Goal: Transaction & Acquisition: Purchase product/service

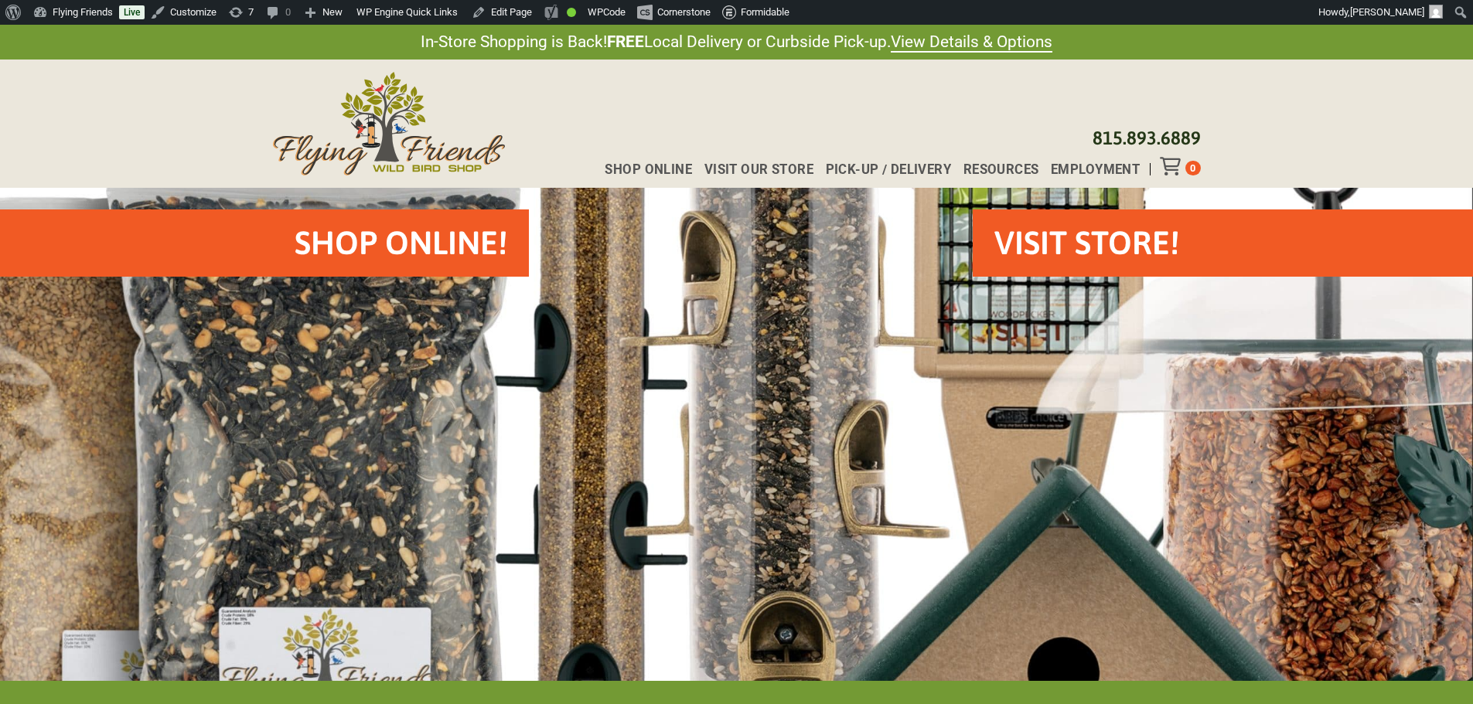
click at [1405, 134] on div "Shop Online Visit Our Store Pick-up / Delivery Resources Employment [PHONE_NUMB…" at bounding box center [736, 124] width 1473 height 128
click at [1434, 107] on div "Shop Online Visit Our Store Pick-up / Delivery Resources Employment [PHONE_NUMB…" at bounding box center [736, 124] width 1473 height 128
click at [625, 167] on span "Shop Online" at bounding box center [648, 169] width 87 height 13
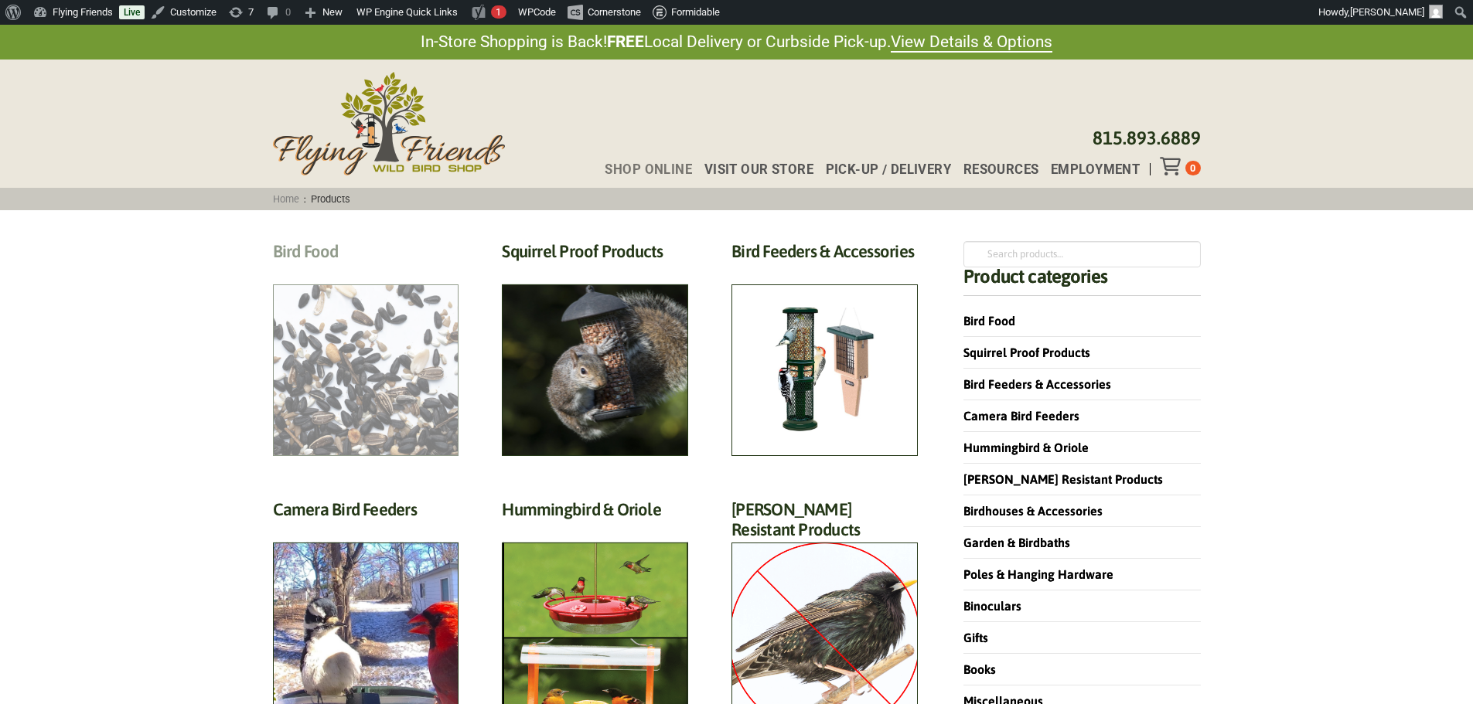
click at [320, 270] on h2 "Bird Food (70)" at bounding box center [366, 255] width 186 height 29
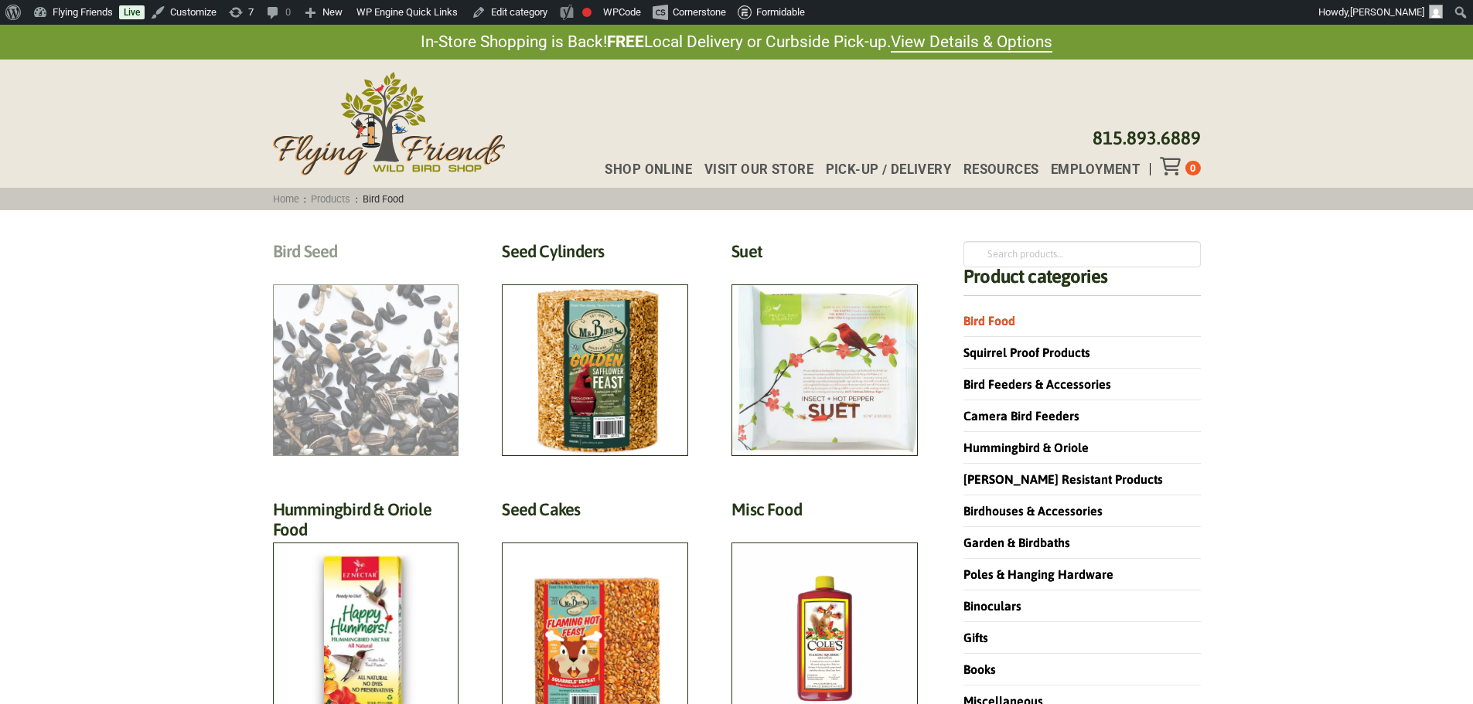
click at [329, 270] on h2 "Bird Seed (30)" at bounding box center [366, 255] width 186 height 29
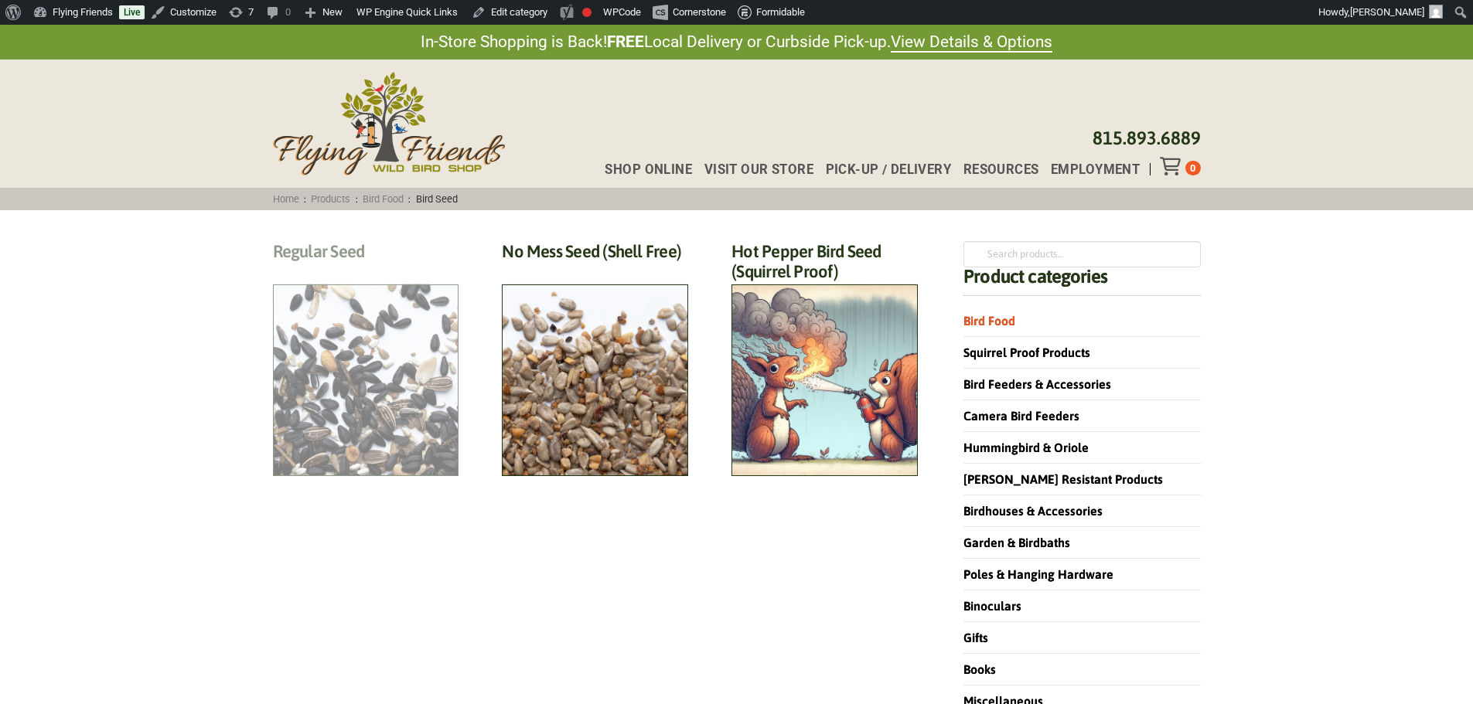
click at [380, 270] on h2 "Regular Seed (18)" at bounding box center [366, 255] width 186 height 29
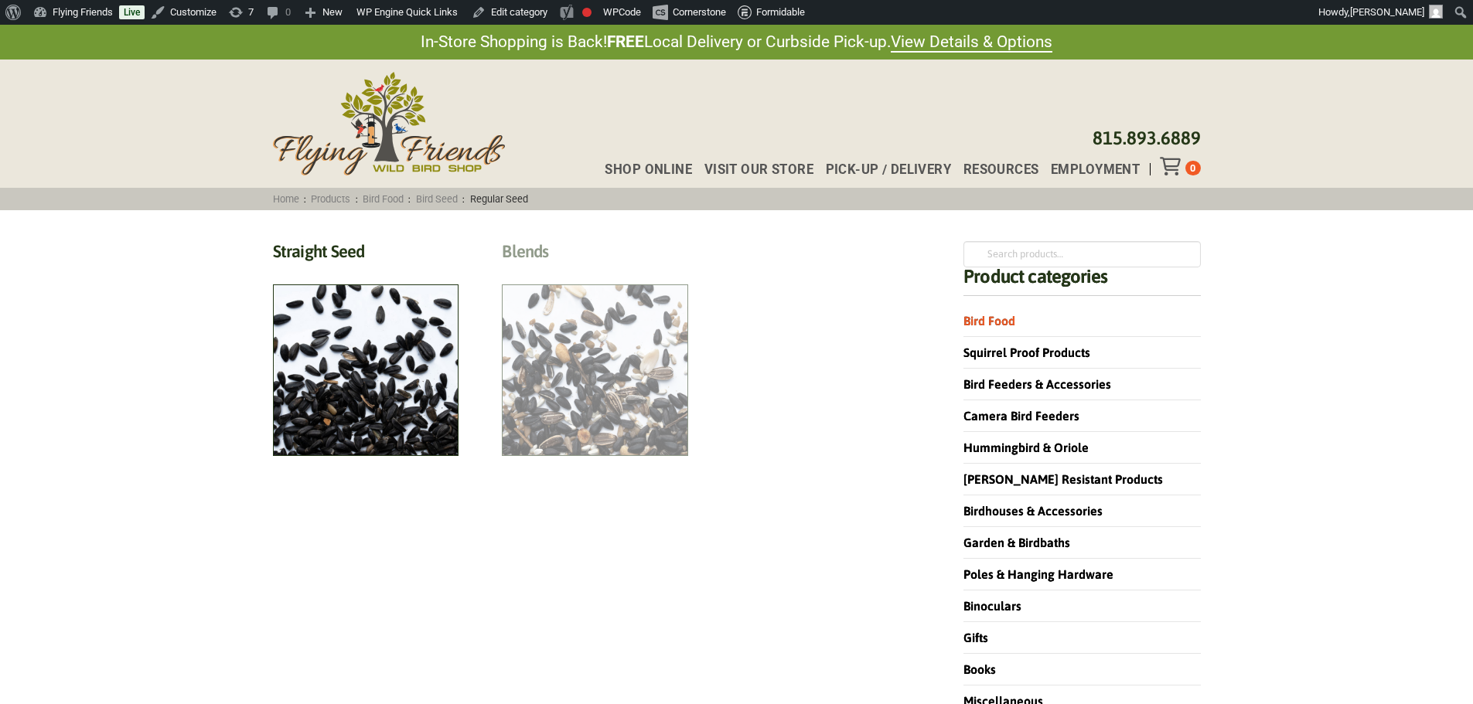
click at [582, 270] on h2 "Blends (6)" at bounding box center [595, 255] width 186 height 29
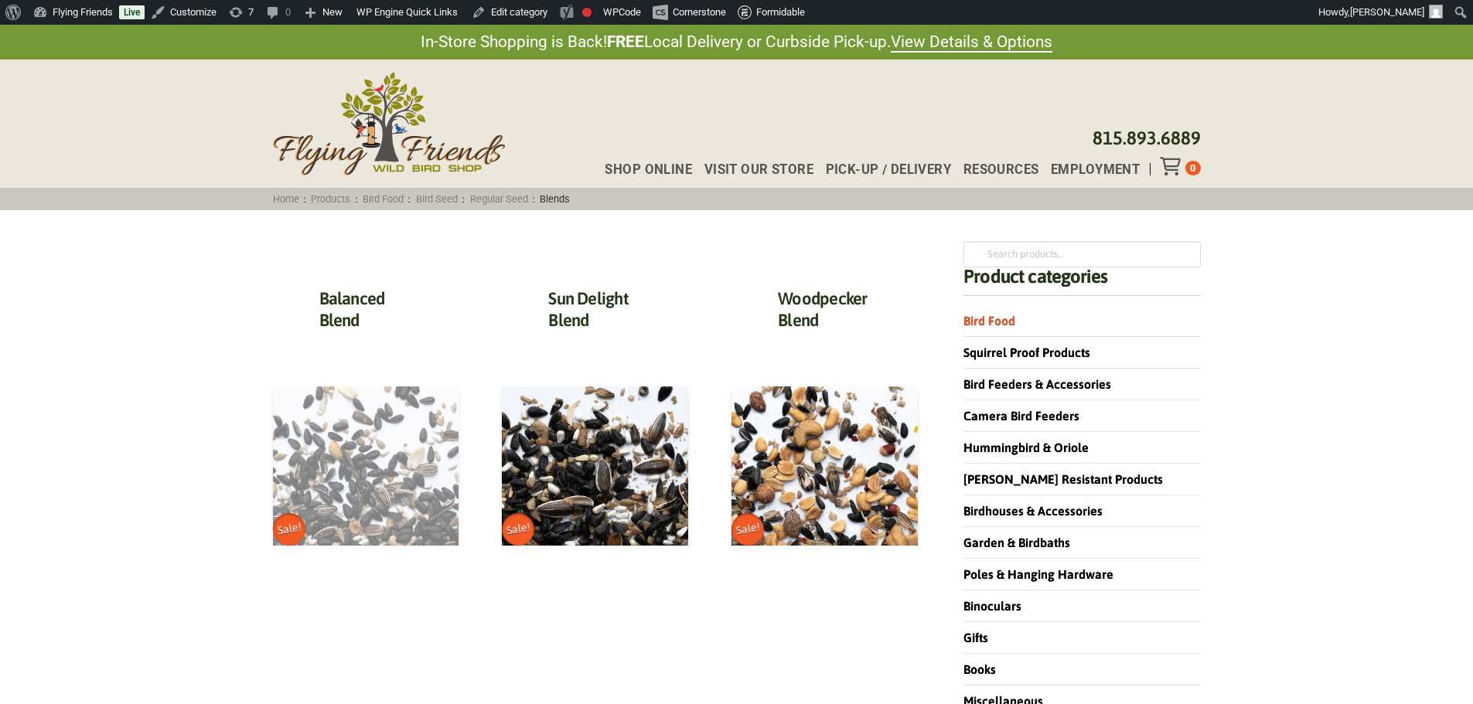
click at [358, 456] on img at bounding box center [366, 466] width 186 height 159
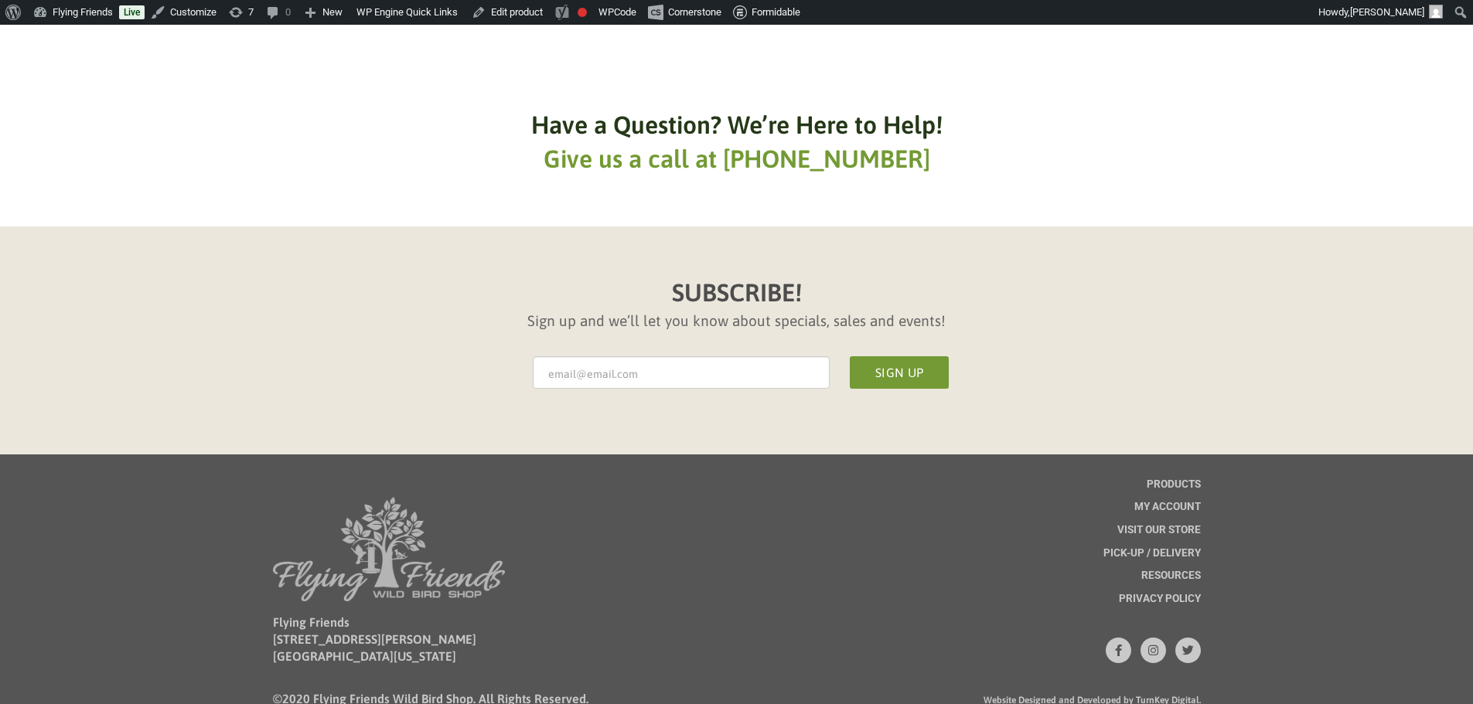
scroll to position [1451, 0]
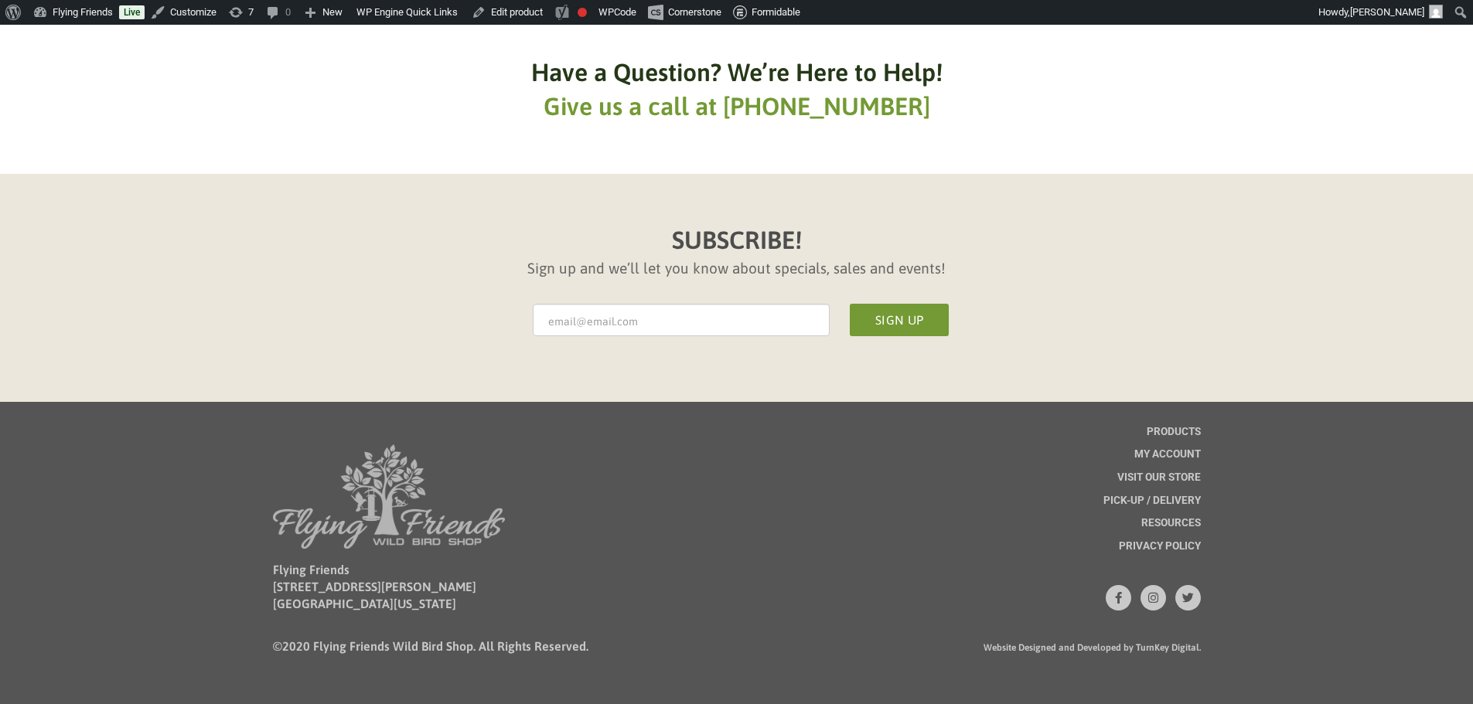
click at [1388, 337] on div "SUBSCRIBE! Sign up and we’ll let you know about specials, sales and events! Sig…" at bounding box center [736, 288] width 1473 height 228
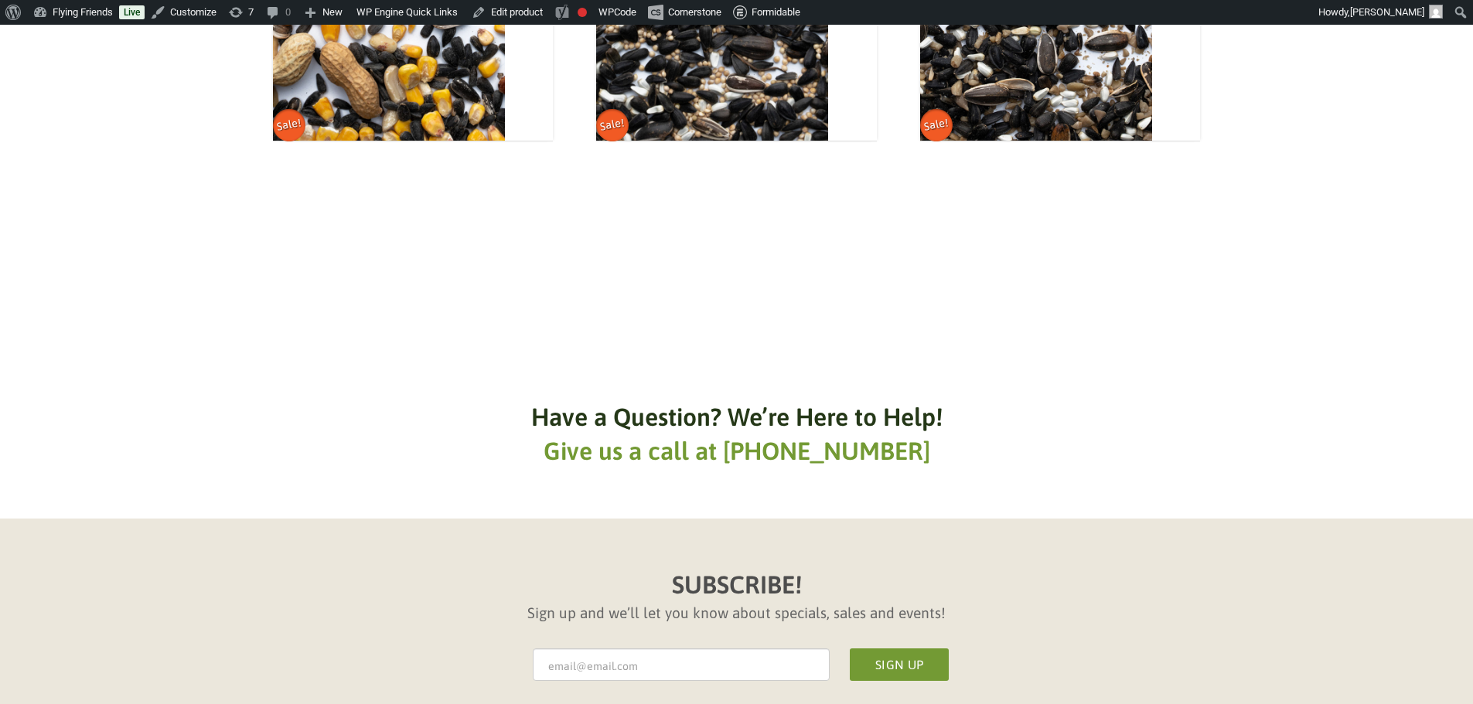
scroll to position [1064, 0]
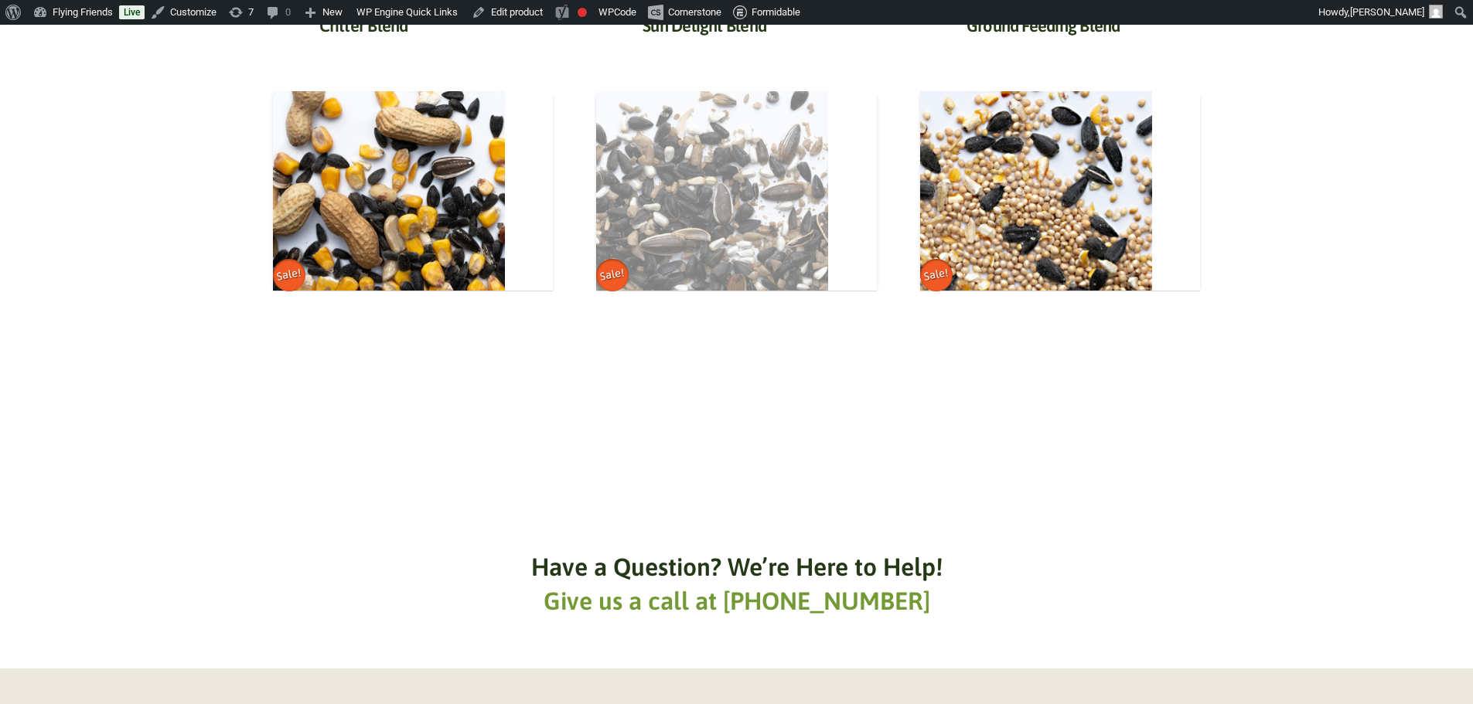
scroll to position [1060, 0]
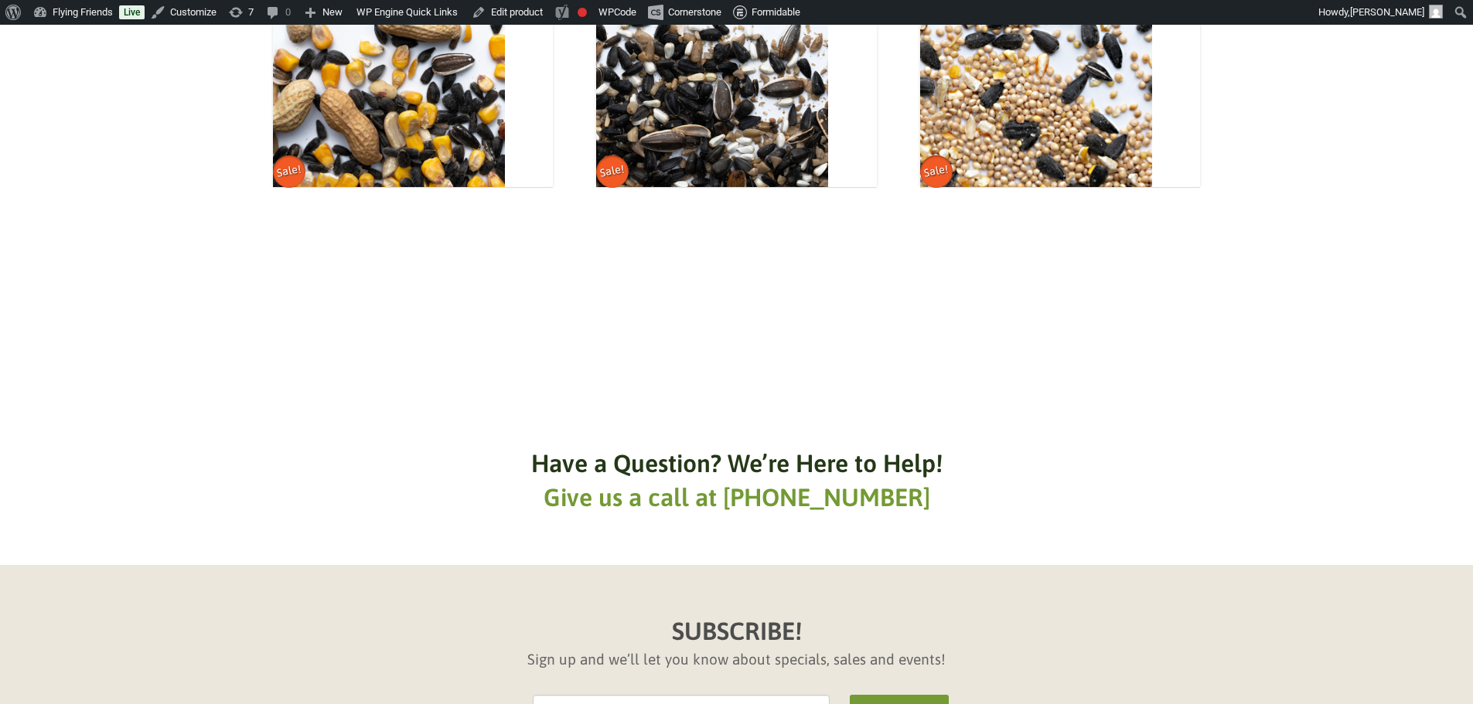
click at [1255, 415] on e "Have a Question? We’re Here to Help! Give us a call at 815.893.6889" at bounding box center [736, 481] width 1473 height 169
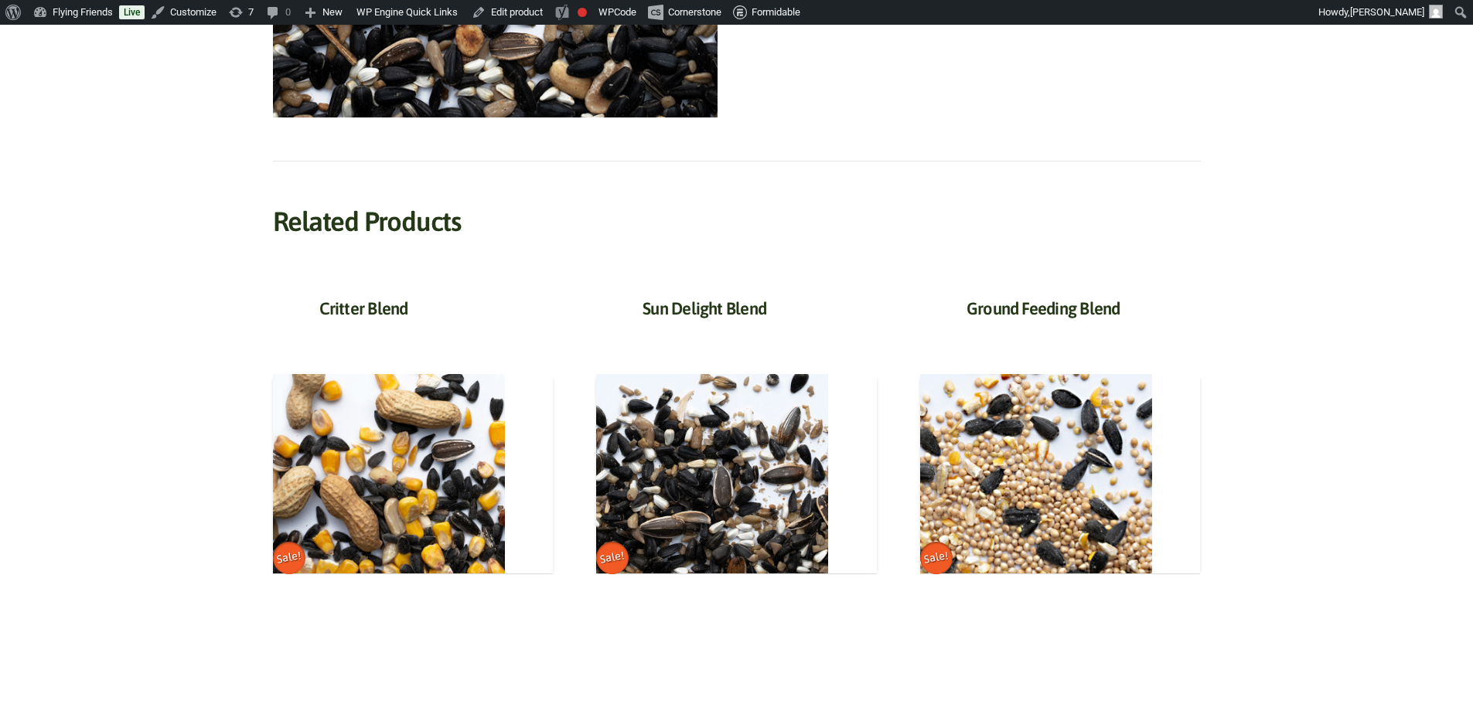
scroll to position [519, 0]
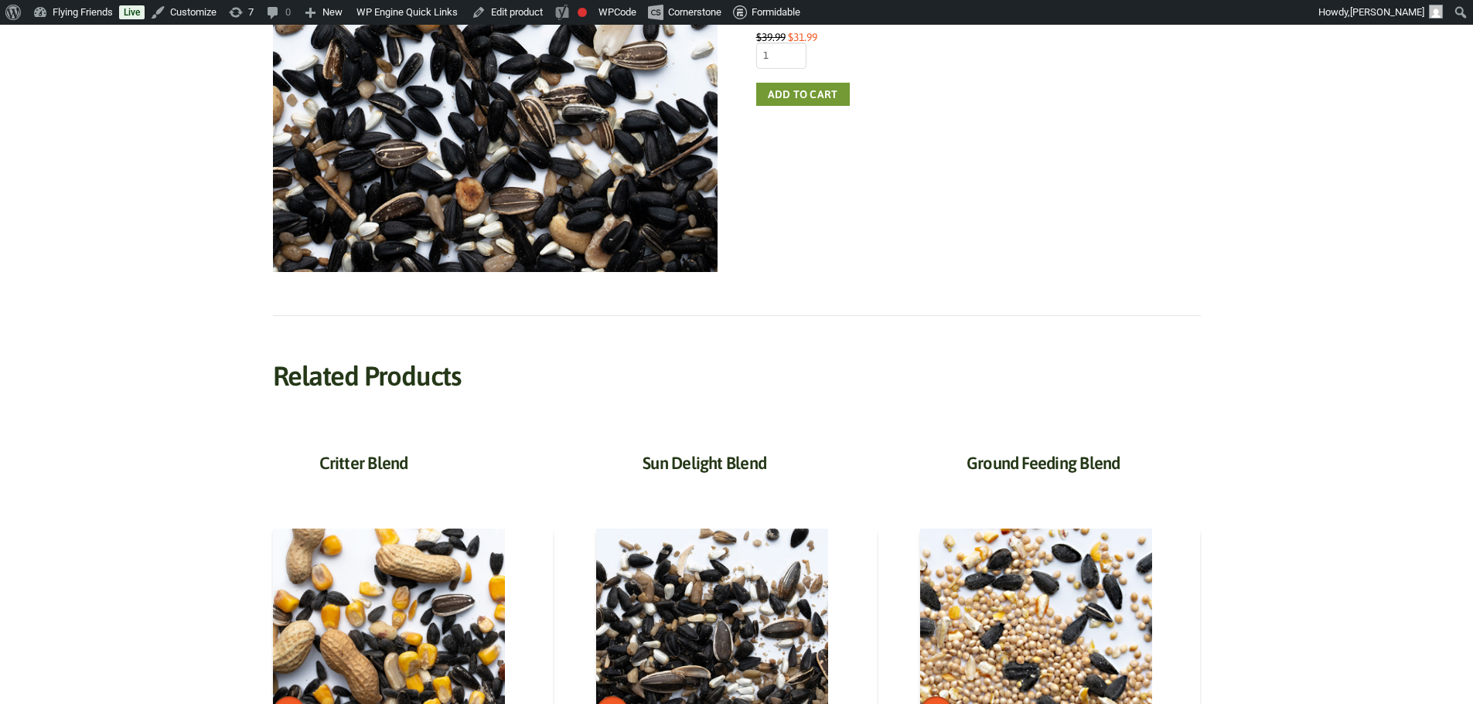
click at [1241, 485] on div "Balanced Blend $ 10.34 – $ 31.99 Price range: $10.34 through $31.99 Our best se…" at bounding box center [736, 315] width 1380 height 1154
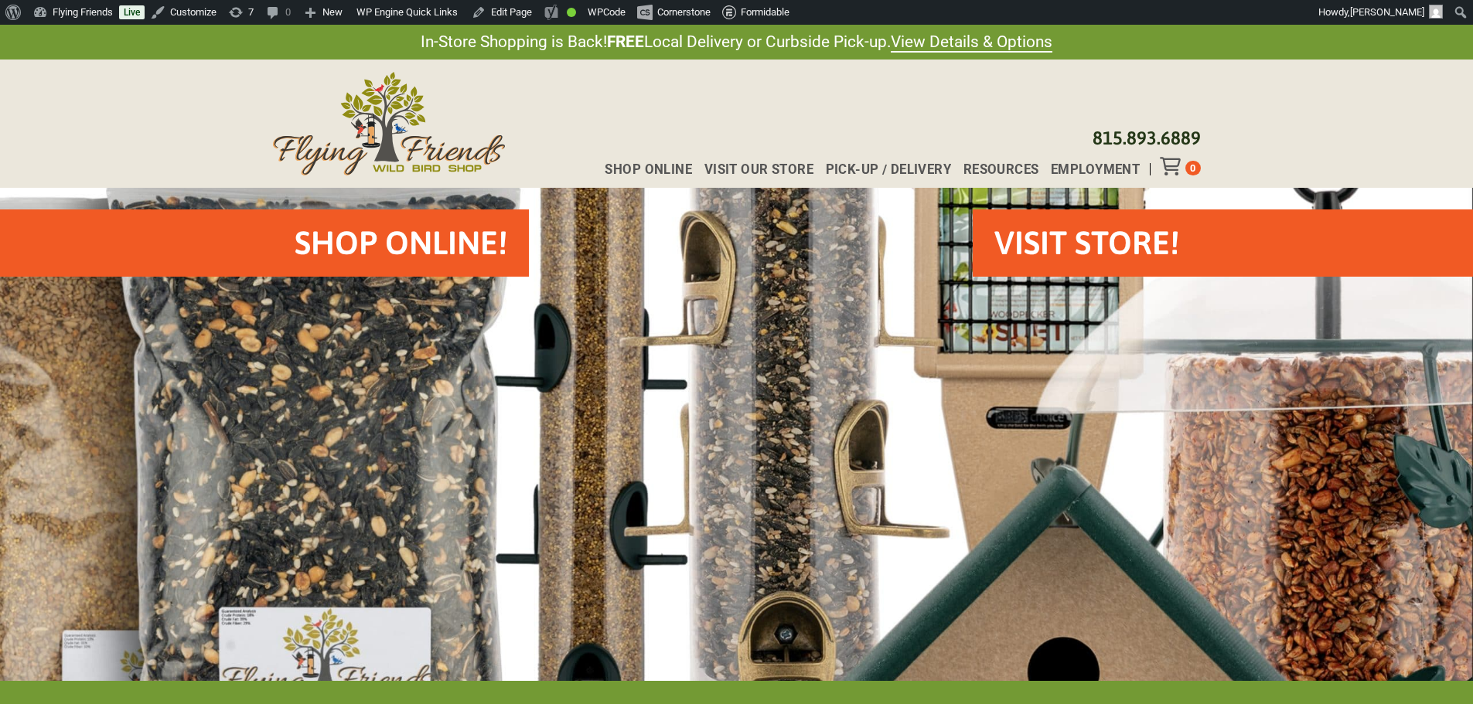
click at [192, 126] on div "Shop Online Visit Our Store Pick-up / Delivery Resources Employment 0 815.893.6…" at bounding box center [736, 124] width 1473 height 128
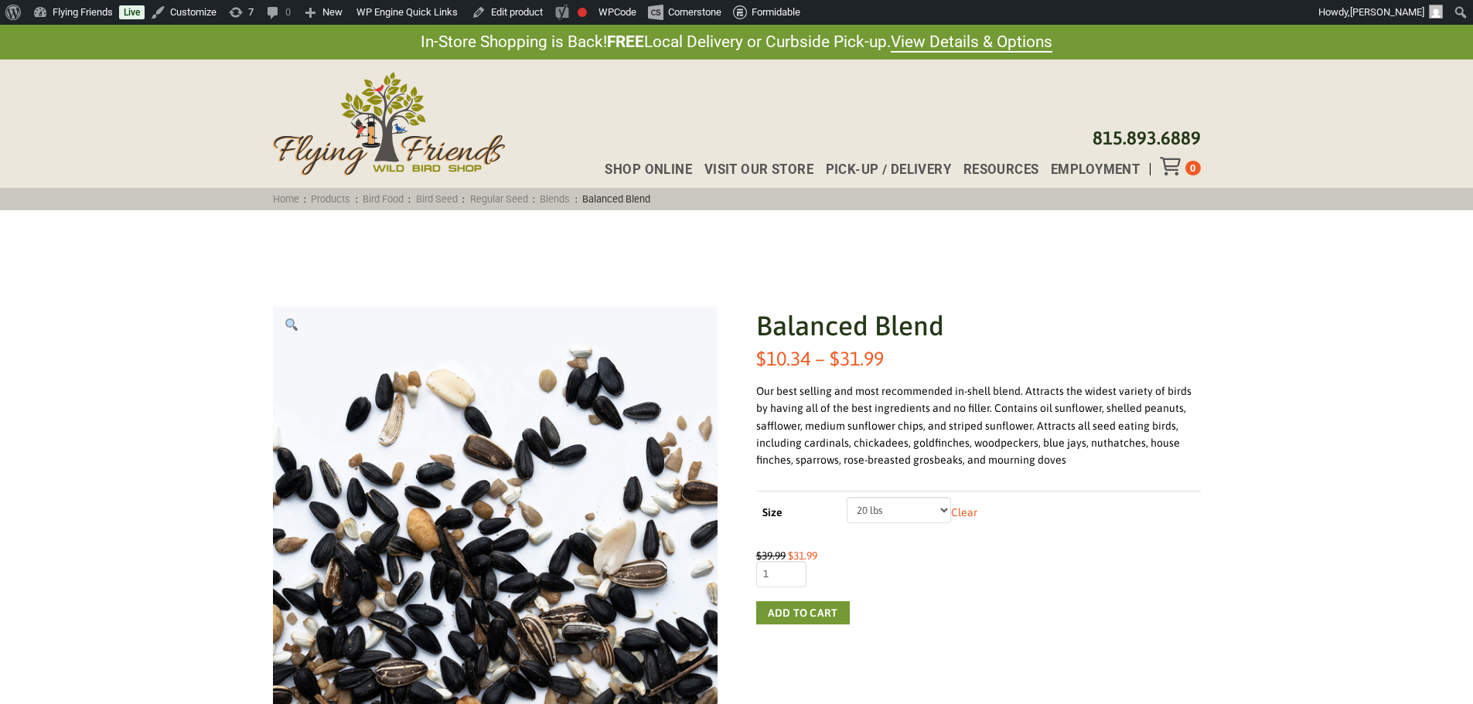
scroll to position [77, 0]
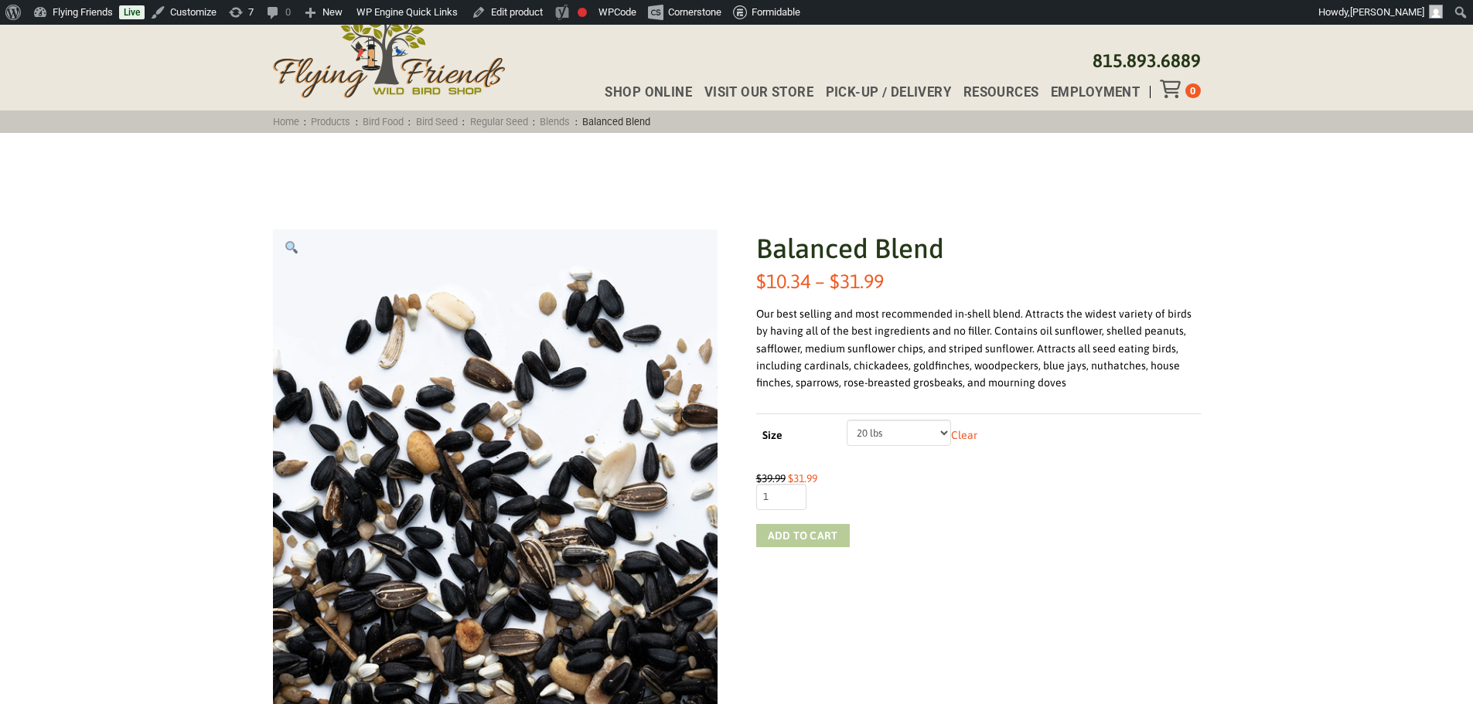
click at [835, 536] on button "Add to cart" at bounding box center [803, 535] width 94 height 23
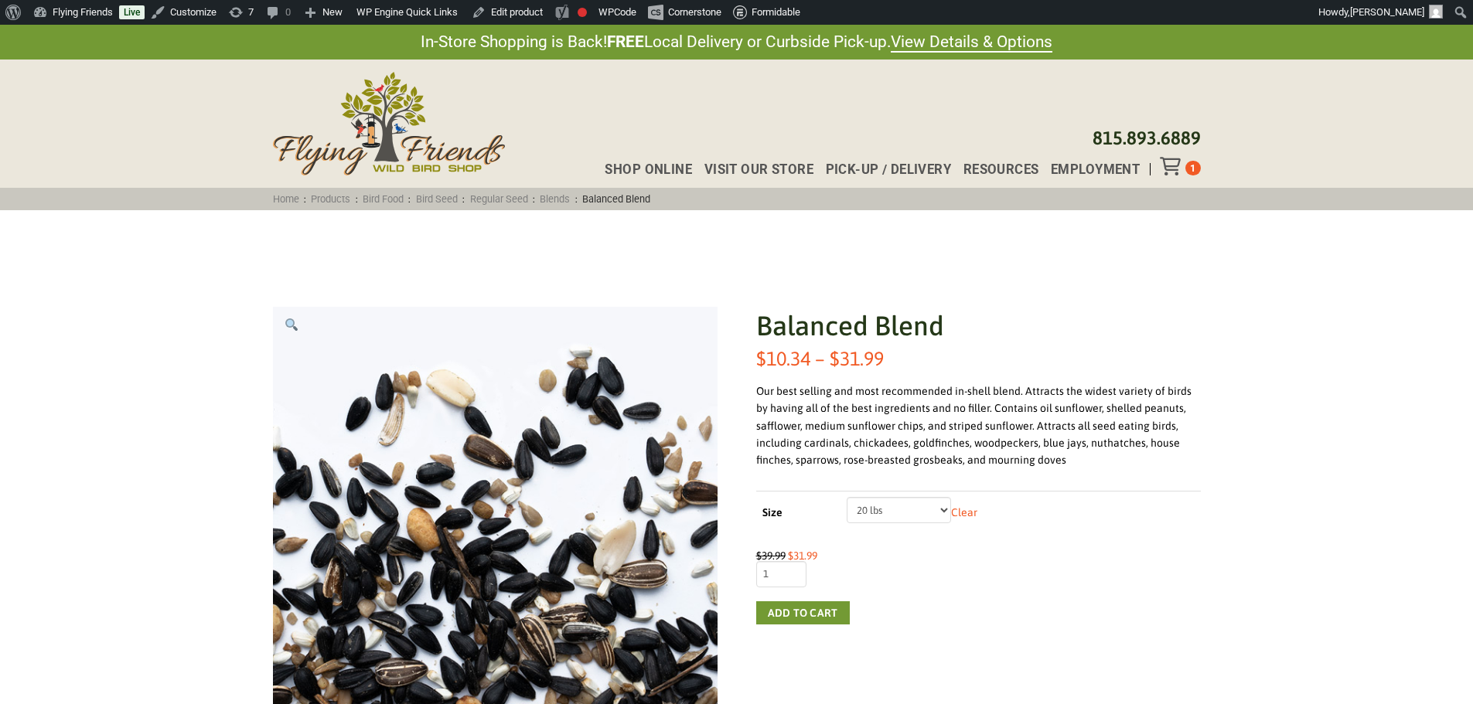
click at [1171, 171] on icon "Toggle Off Canvas Content" at bounding box center [1169, 166] width 19 height 19
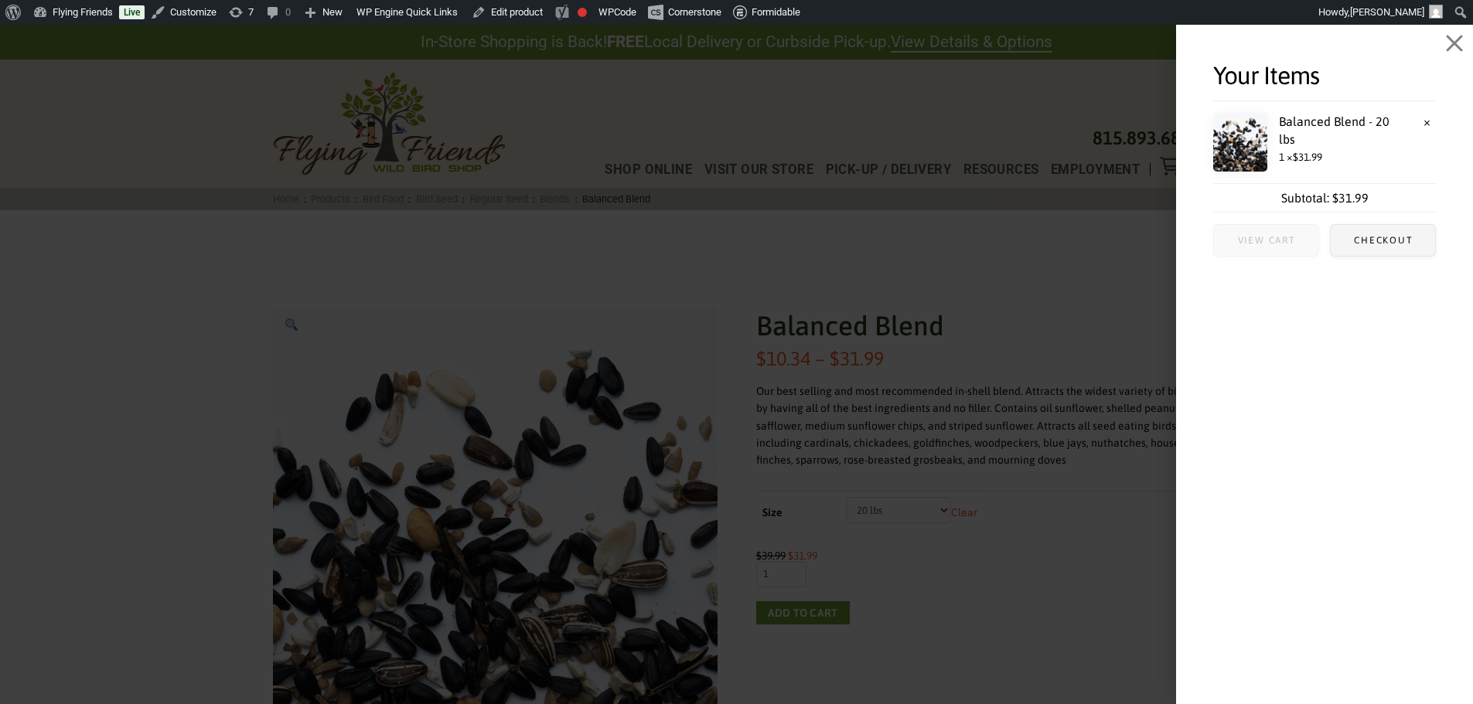
click at [1278, 240] on span "View cart" at bounding box center [1267, 240] width 58 height 9
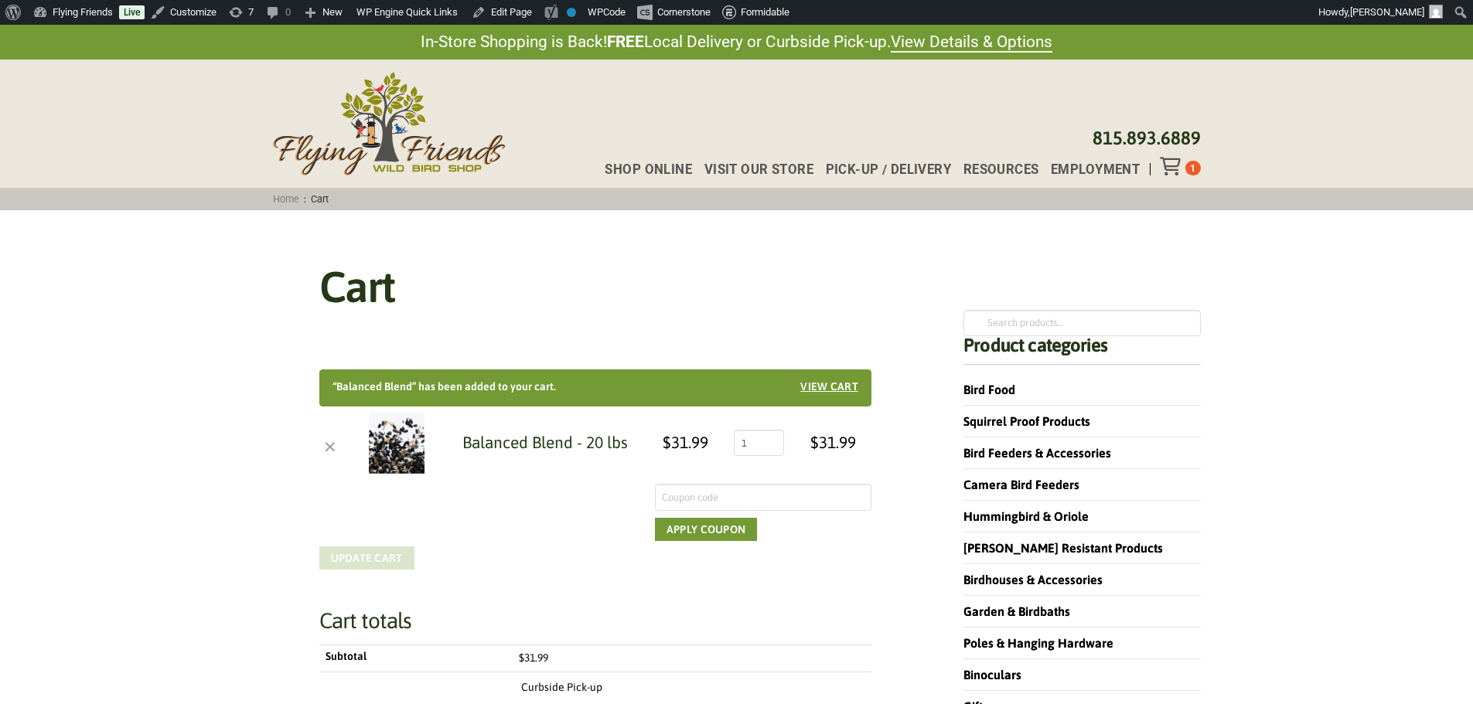
click at [329, 444] on link "×" at bounding box center [330, 443] width 22 height 22
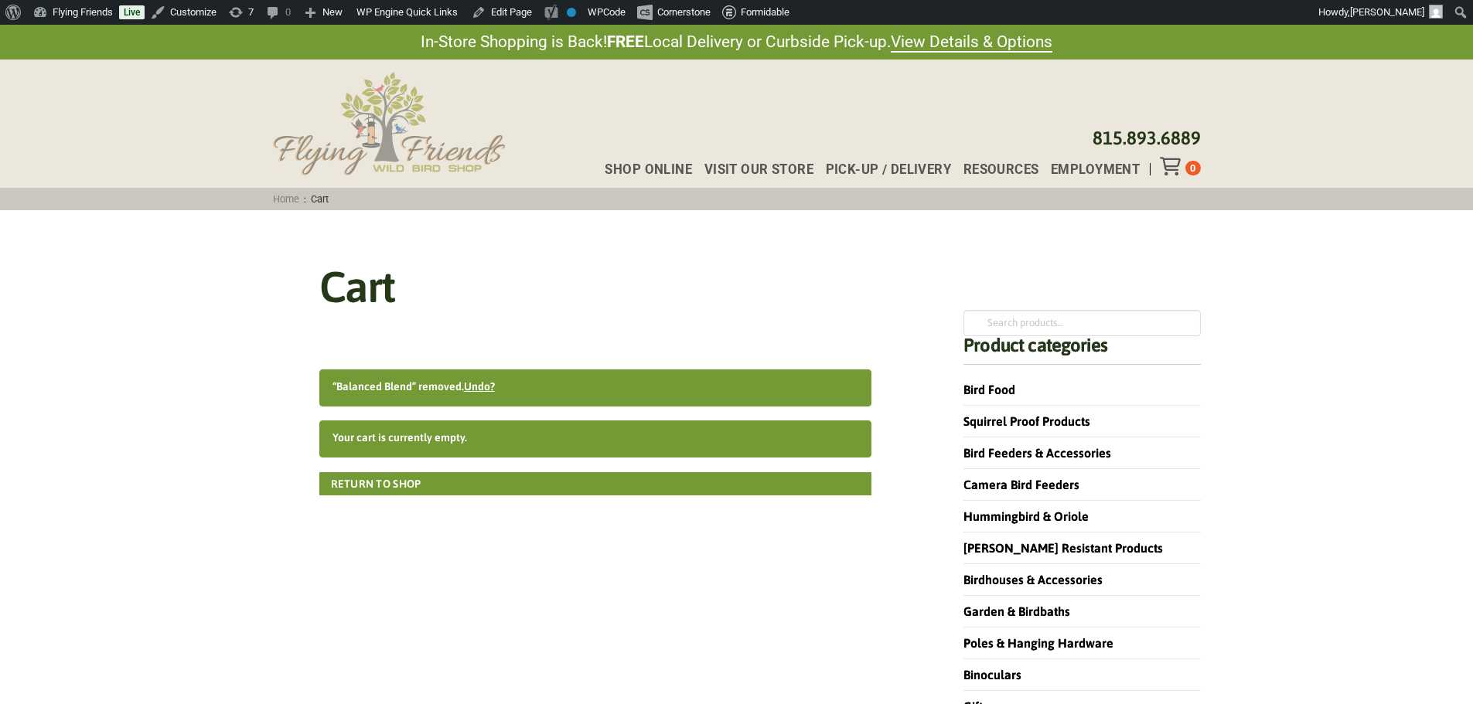
click at [400, 119] on img at bounding box center [389, 124] width 232 height 104
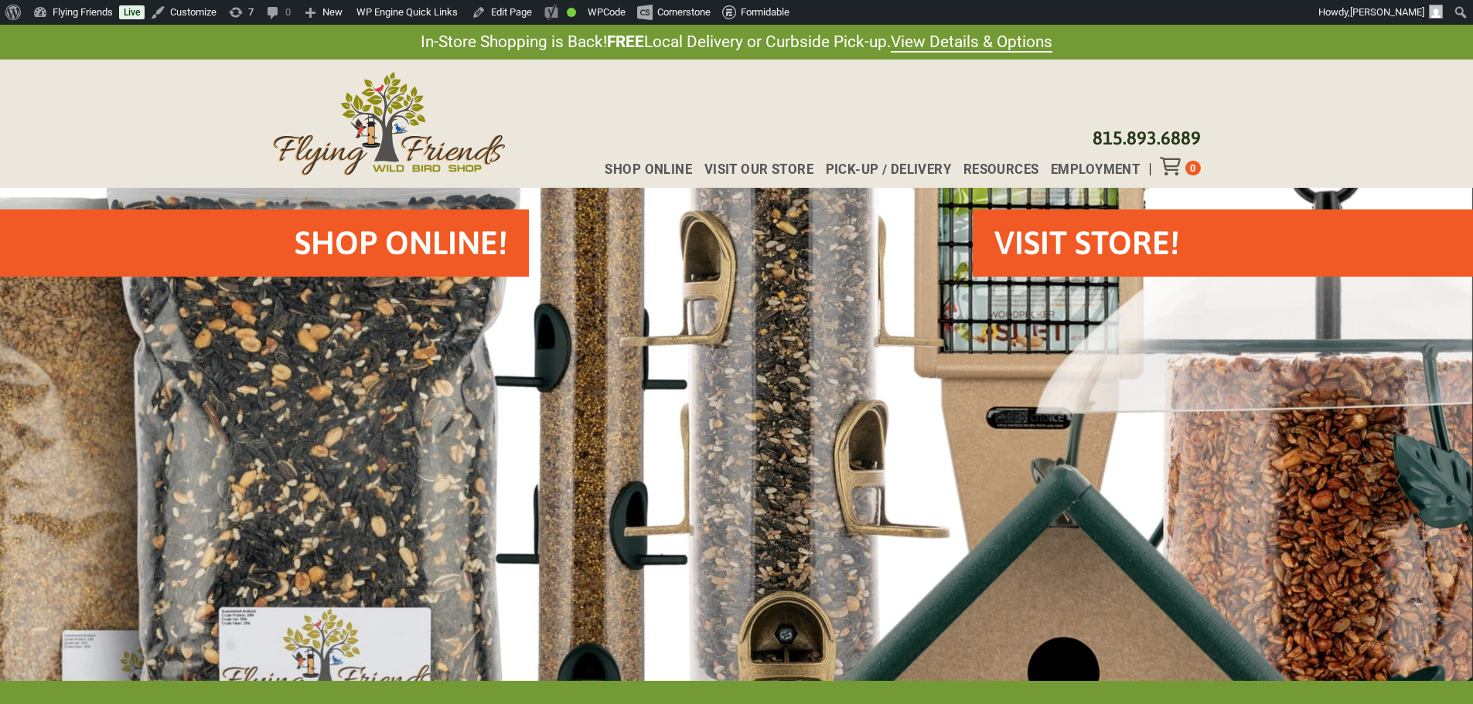
click at [1371, 181] on div "Shop Online Visit Our Store Pick-up / Delivery Resources Employment [PHONE_NUMB…" at bounding box center [736, 124] width 1473 height 128
